Goal: Transaction & Acquisition: Book appointment/travel/reservation

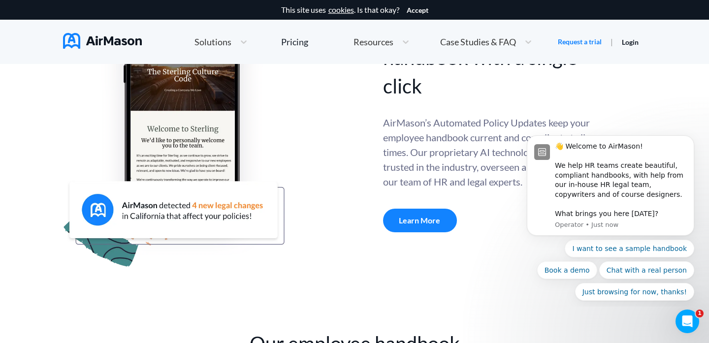
scroll to position [422, 0]
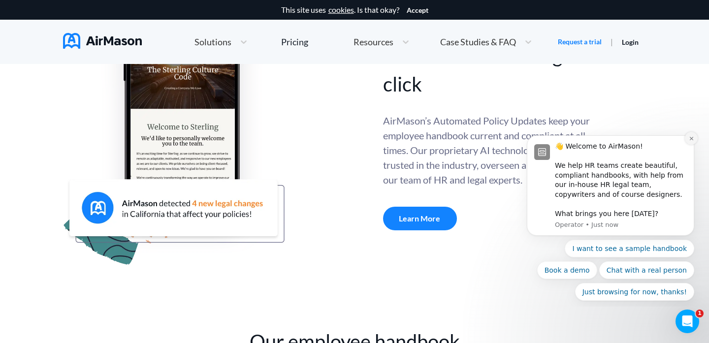
click at [691, 139] on icon "Dismiss notification" at bounding box center [691, 138] width 5 height 5
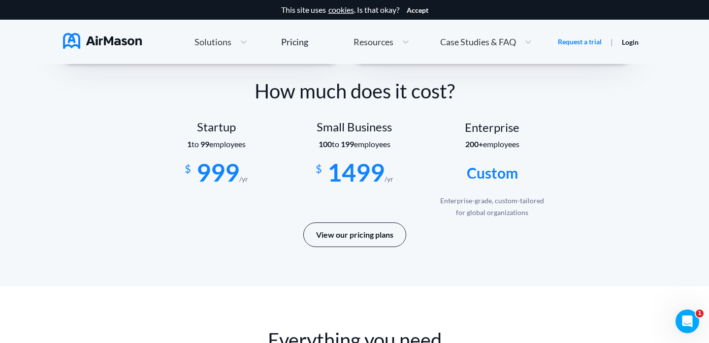
scroll to position [1662, 0]
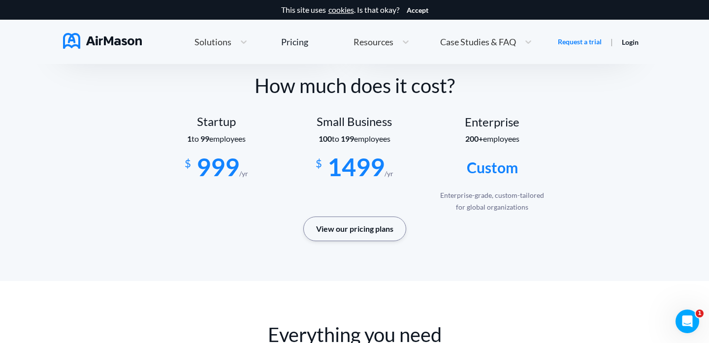
click at [393, 223] on button "View our pricing plans" at bounding box center [354, 229] width 103 height 25
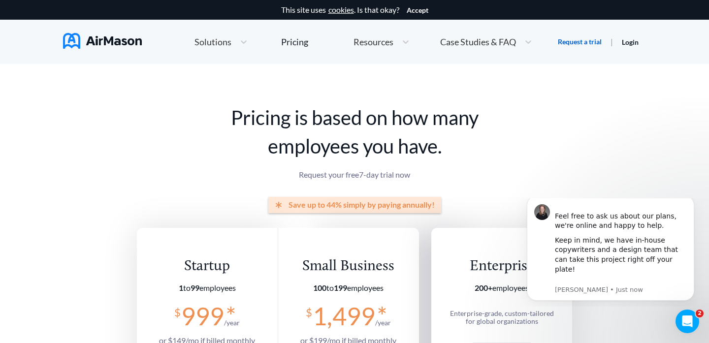
click at [592, 43] on link "Request a trial" at bounding box center [580, 42] width 44 height 10
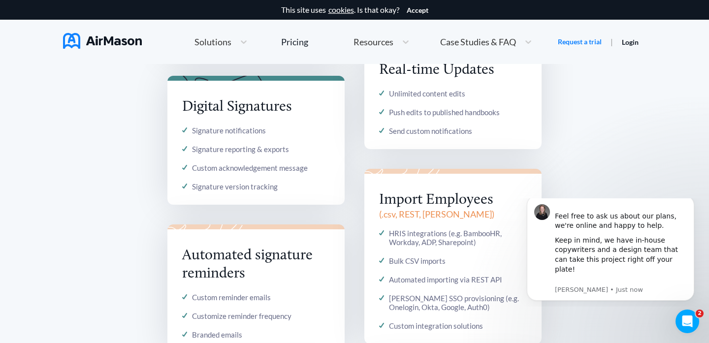
scroll to position [1115, 0]
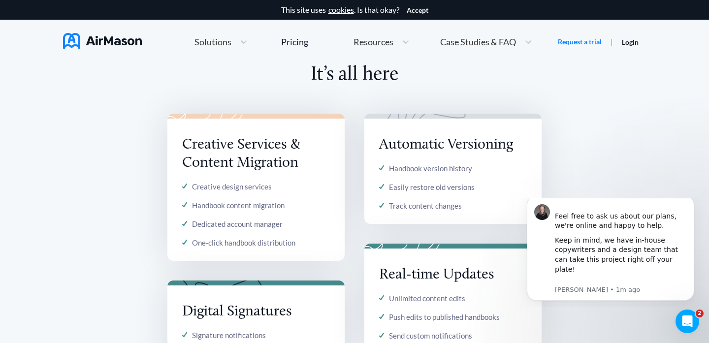
click at [379, 42] on span "Resources" at bounding box center [374, 41] width 40 height 9
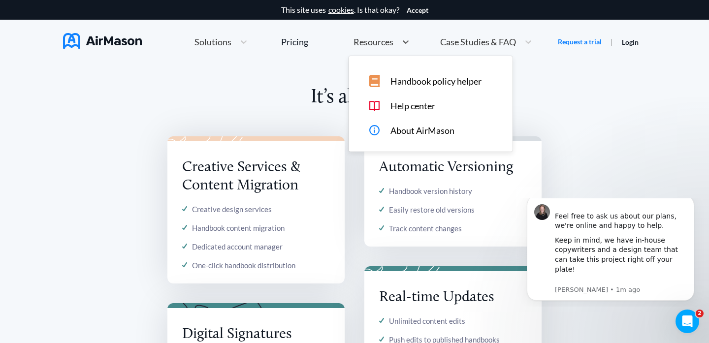
click at [393, 86] on span "Handbook policy helper" at bounding box center [436, 81] width 91 height 10
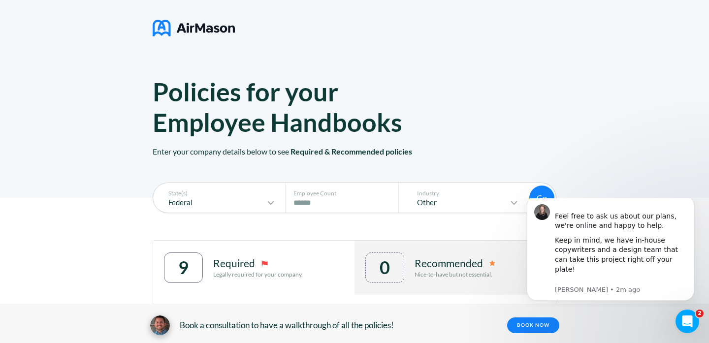
click at [164, 21] on img at bounding box center [194, 28] width 82 height 25
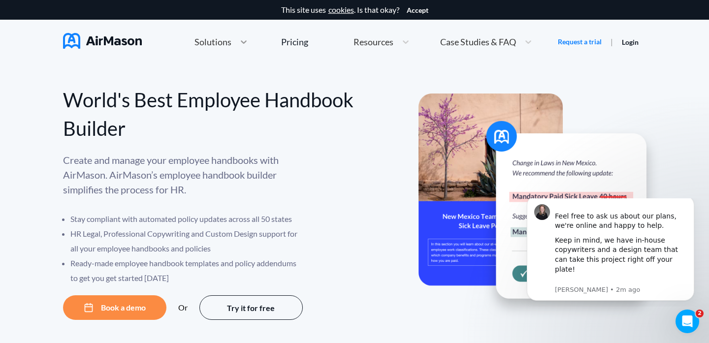
click at [239, 40] on icon at bounding box center [244, 42] width 10 height 10
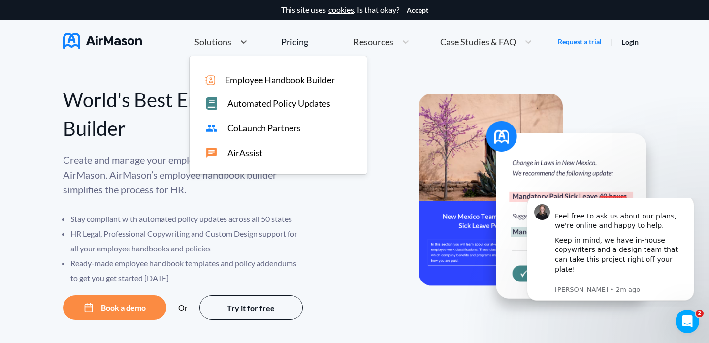
click at [251, 91] on div "Employee Handbook Builder Automated Policy Updates CoLaunch Partners AirAssist" at bounding box center [278, 115] width 177 height 118
click at [250, 81] on span "Employee Handbook Builder" at bounding box center [280, 80] width 110 height 10
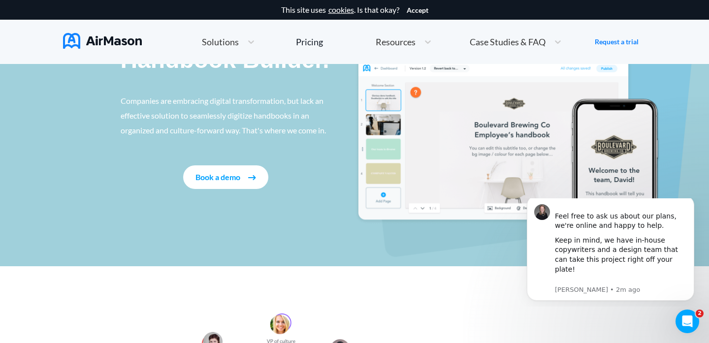
scroll to position [106, 0]
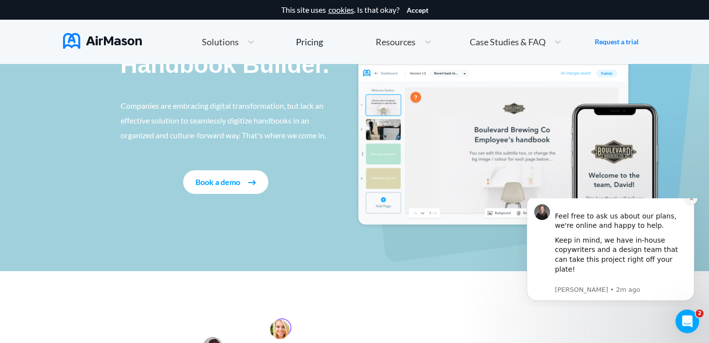
click at [691, 201] on icon "Dismiss notification" at bounding box center [691, 198] width 5 height 5
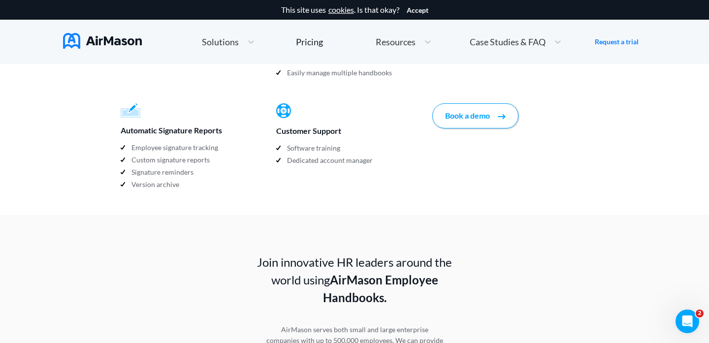
scroll to position [1134, 0]
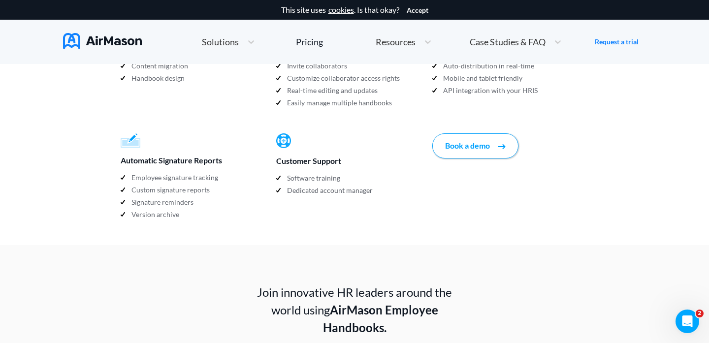
click at [471, 126] on div "Creative Services Content organization Content migration Handbook design Handbo…" at bounding box center [355, 115] width 469 height 260
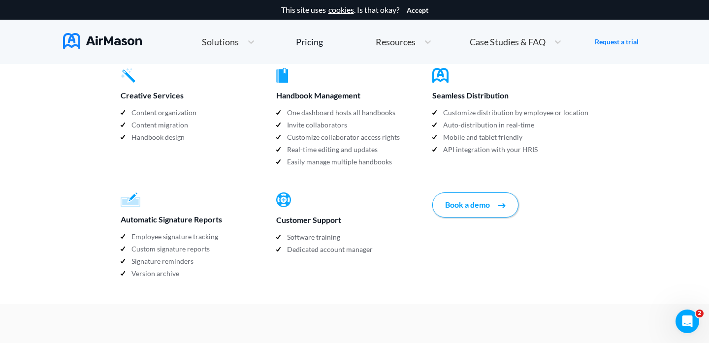
click at [464, 193] on button "Book a demo" at bounding box center [476, 205] width 86 height 25
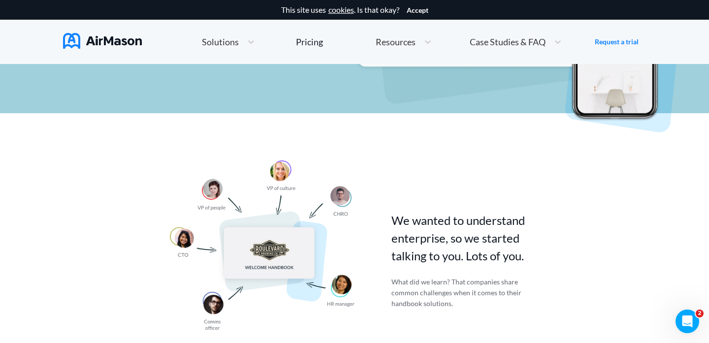
scroll to position [187, 0]
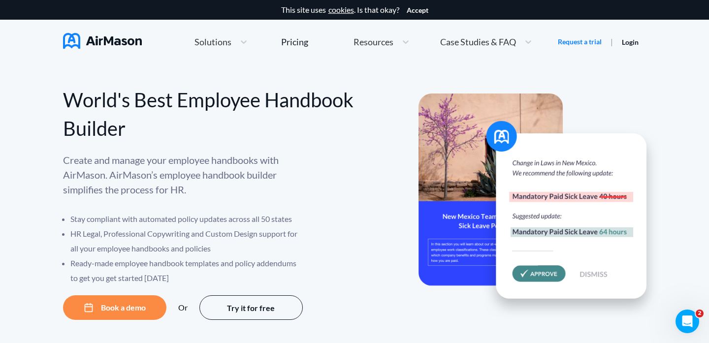
click at [513, 70] on div "World's Best Employee Handbook Builder Create and manage your employee handbook…" at bounding box center [354, 212] width 709 height 296
